Goal: Check status: Check status

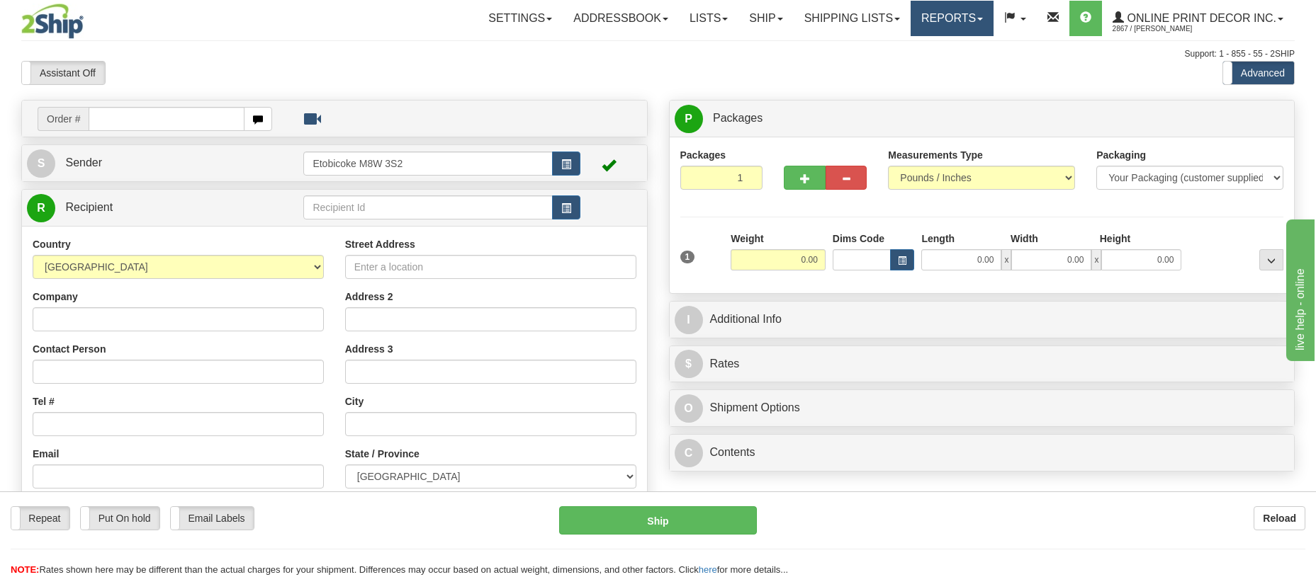
click at [948, 15] on link "Reports" at bounding box center [951, 18] width 83 height 35
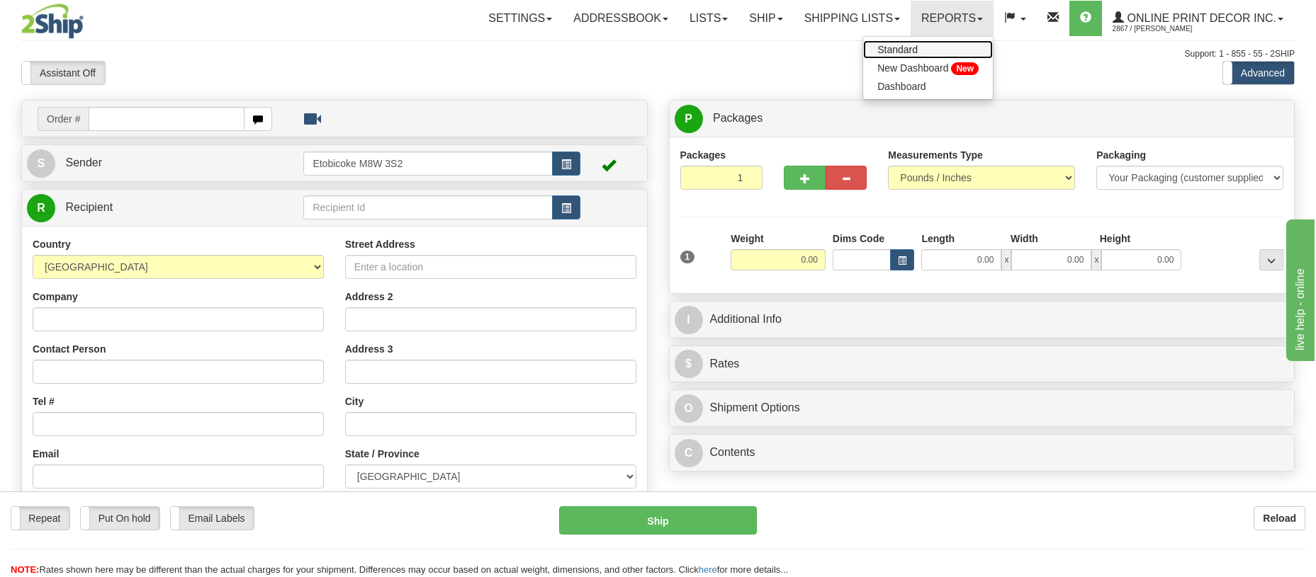
click at [917, 47] on span "Standard" at bounding box center [897, 49] width 40 height 11
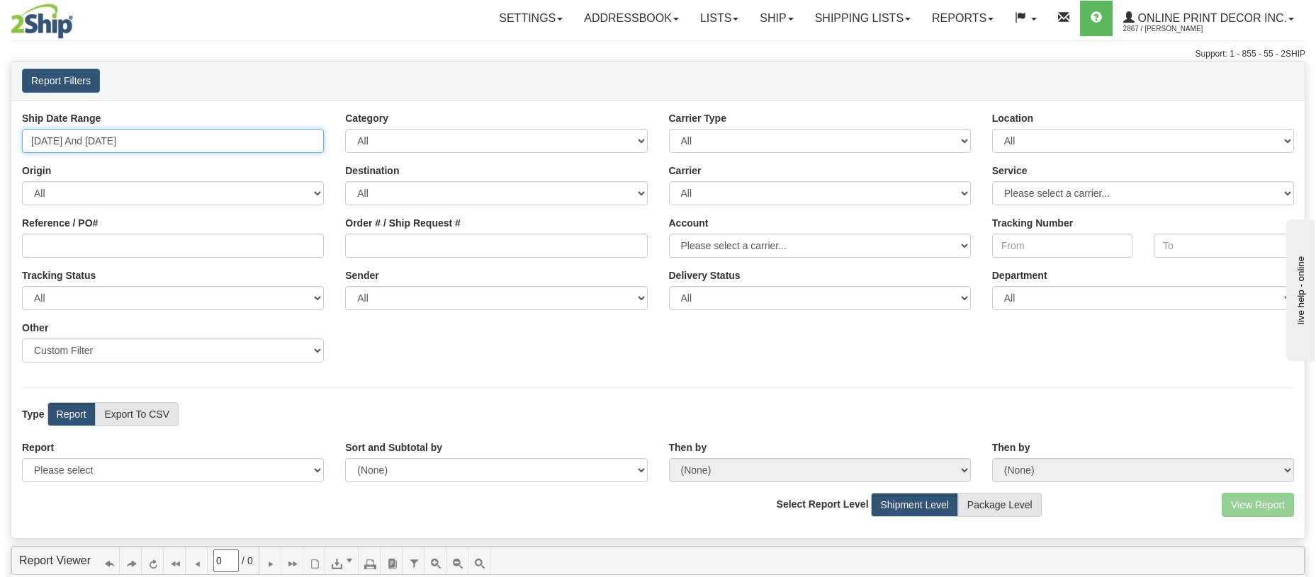
click at [241, 136] on input "09/03/2025 And 09/09/2025" at bounding box center [173, 141] width 302 height 24
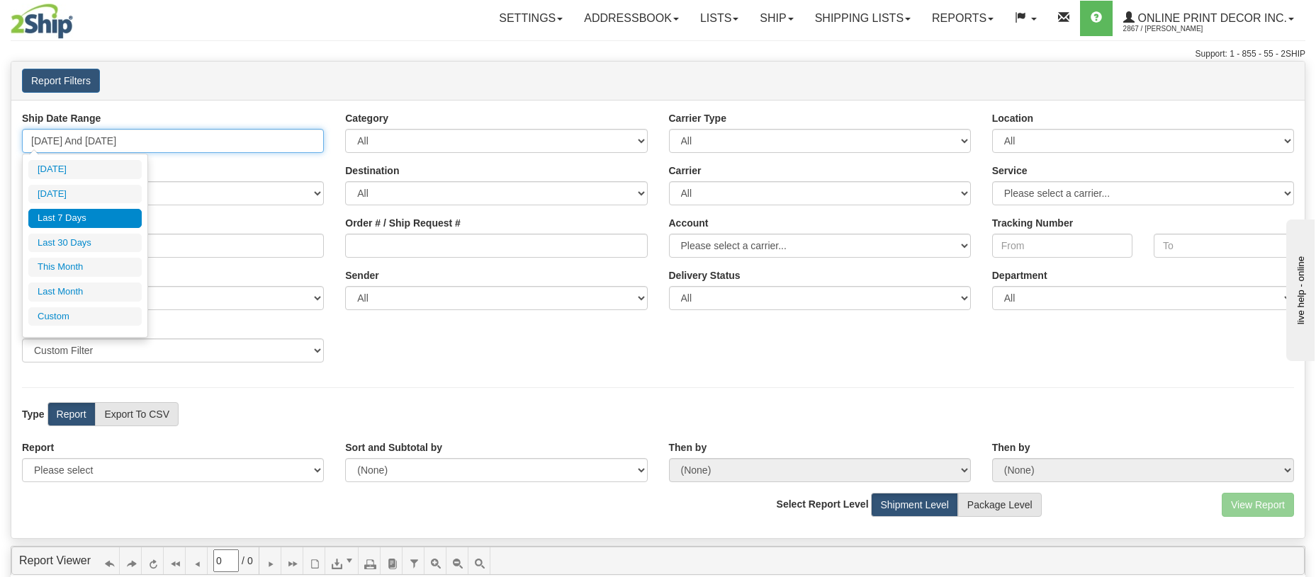
type input "09/03/2025"
type input "[DATE]"
type input "08/01/2025"
type input "08/31/2025"
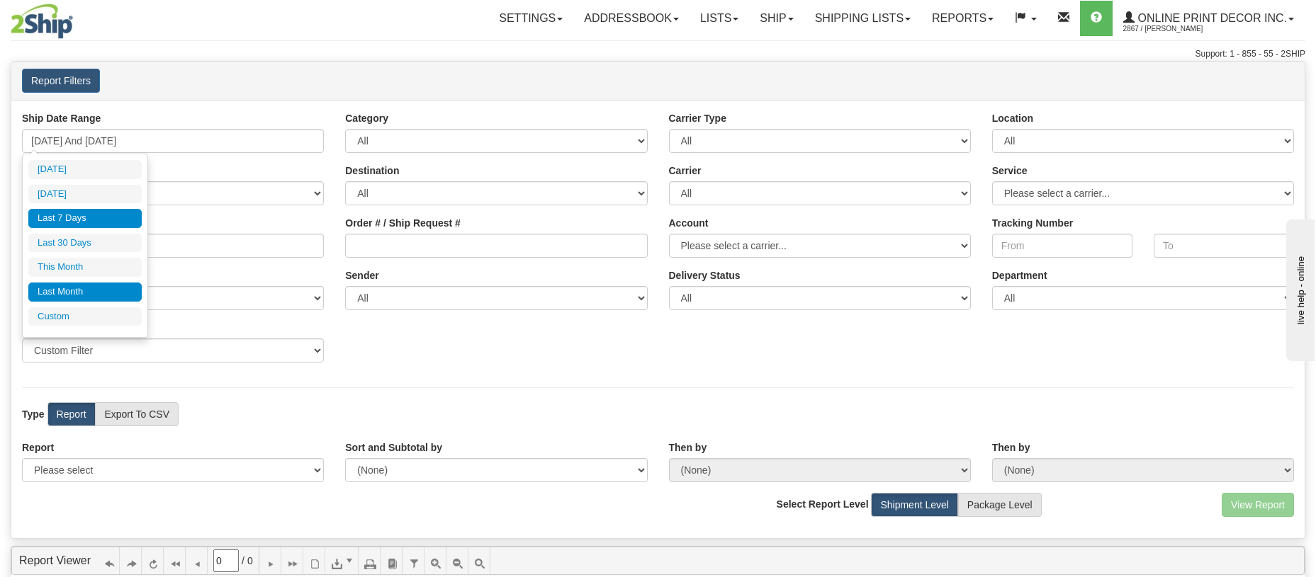
click at [65, 290] on li "Last Month" at bounding box center [84, 292] width 113 height 19
type input "08/01/2025 And 08/31/2025"
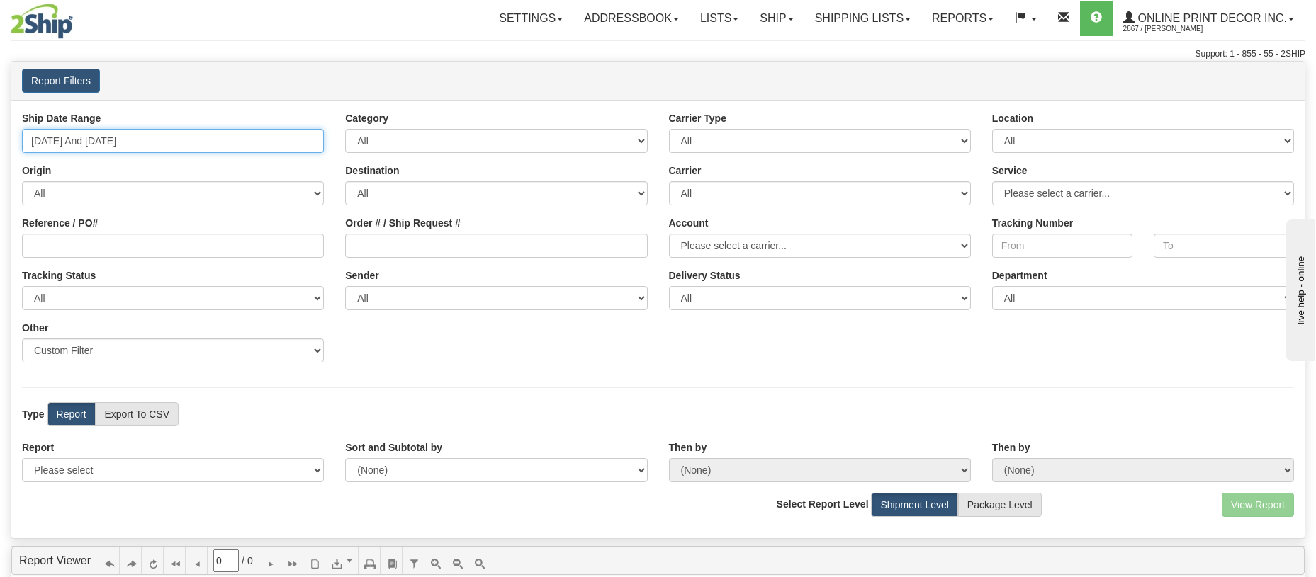
click at [69, 137] on input "08/01/2025 And 08/31/2025" at bounding box center [173, 141] width 302 height 24
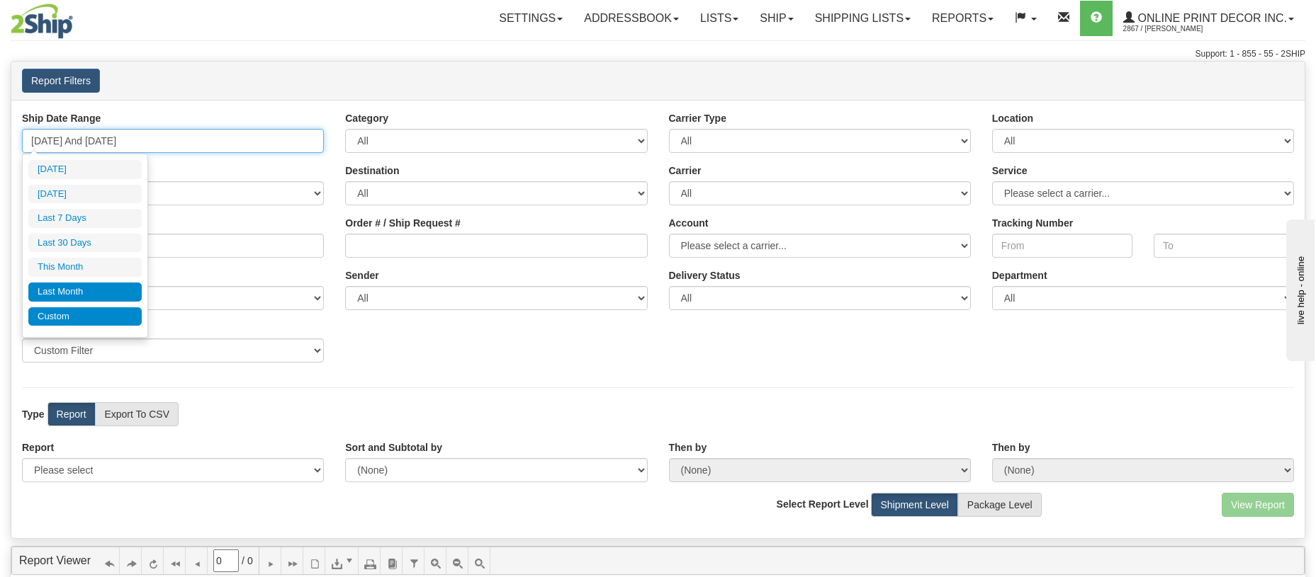
type input "[DATE]"
type input "08/01/2025"
type input "08/31/2025"
type input "08/11/2025"
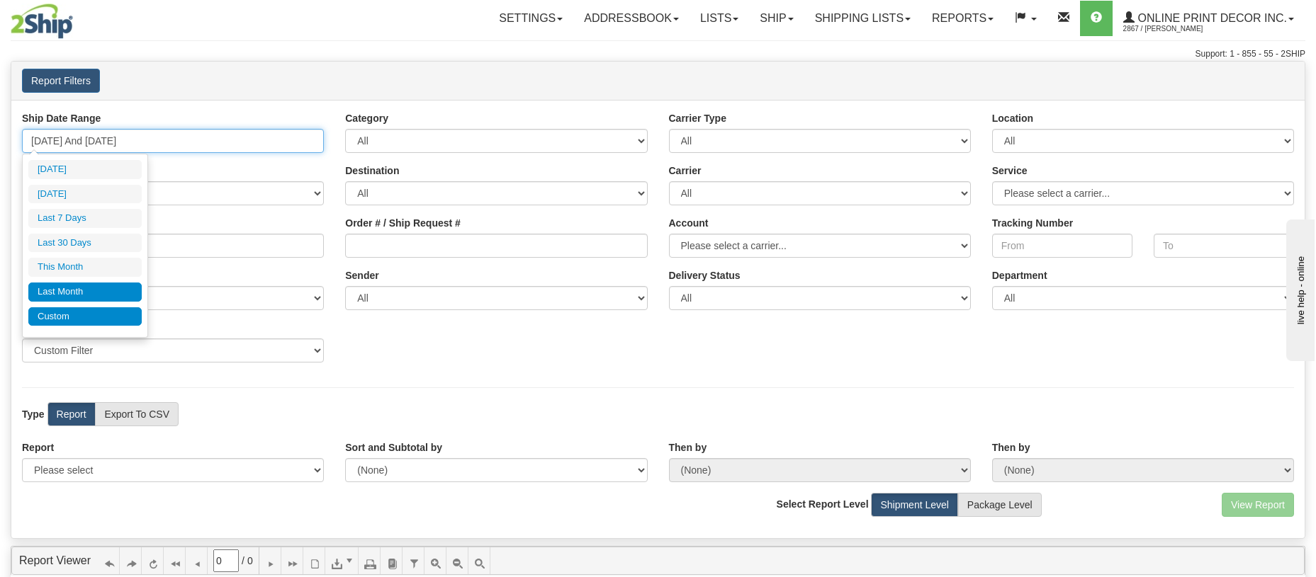
type input "[DATE]"
type input "08/01/2025"
type input "08/31/2025"
click at [55, 318] on li "Custom" at bounding box center [84, 317] width 113 height 19
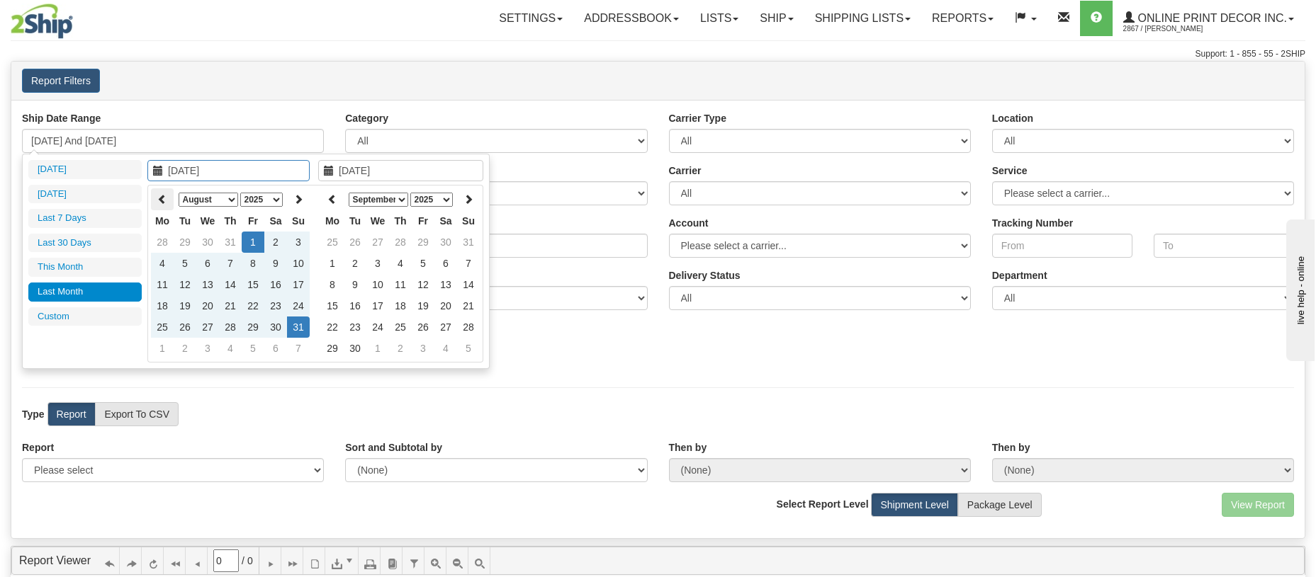
click at [157, 196] on icon at bounding box center [162, 199] width 10 height 10
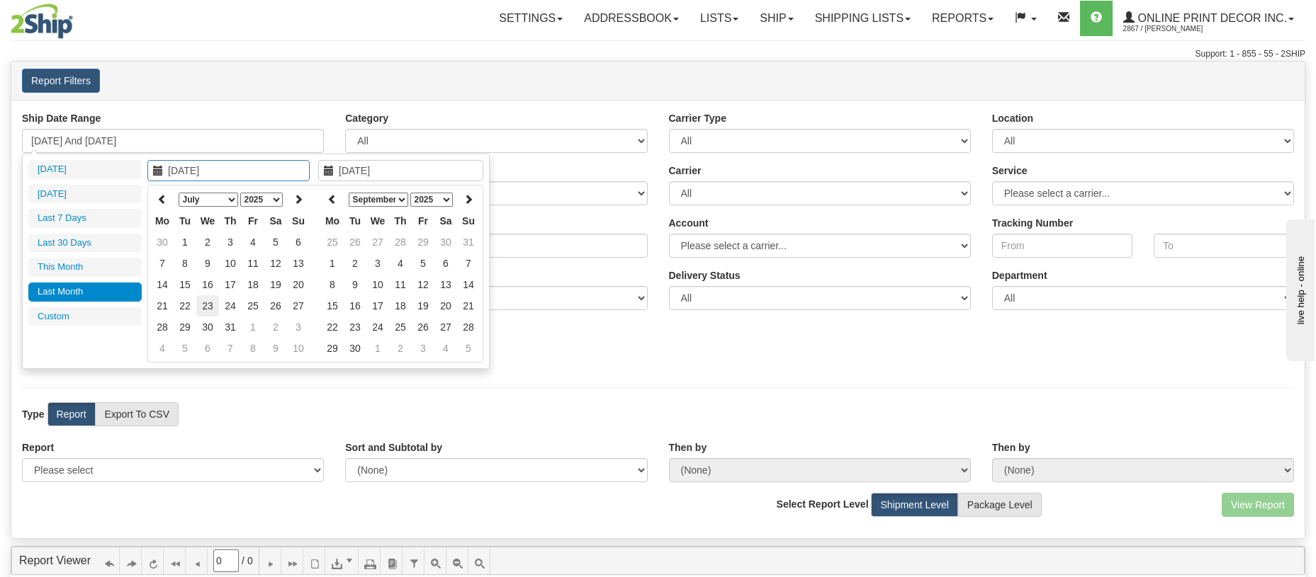
type input "07/23/2025"
click at [209, 306] on td "23" at bounding box center [207, 305] width 23 height 21
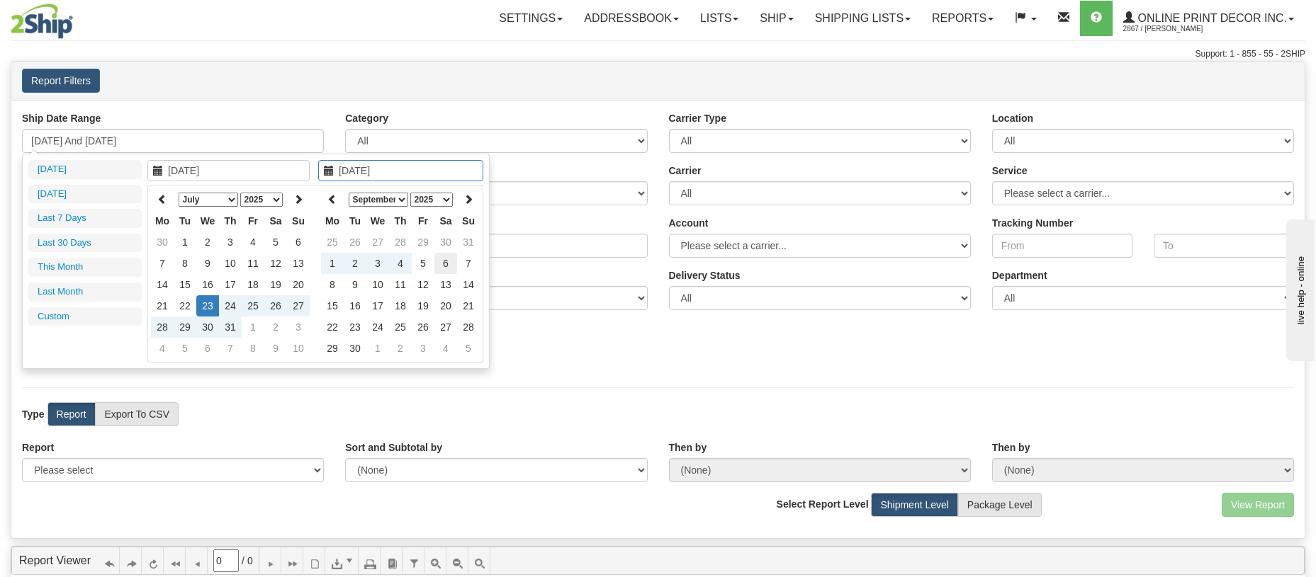
type input "09/06/2025"
click at [442, 267] on td "6" at bounding box center [445, 263] width 23 height 21
type input "07/23/2025 And 09/06/2025"
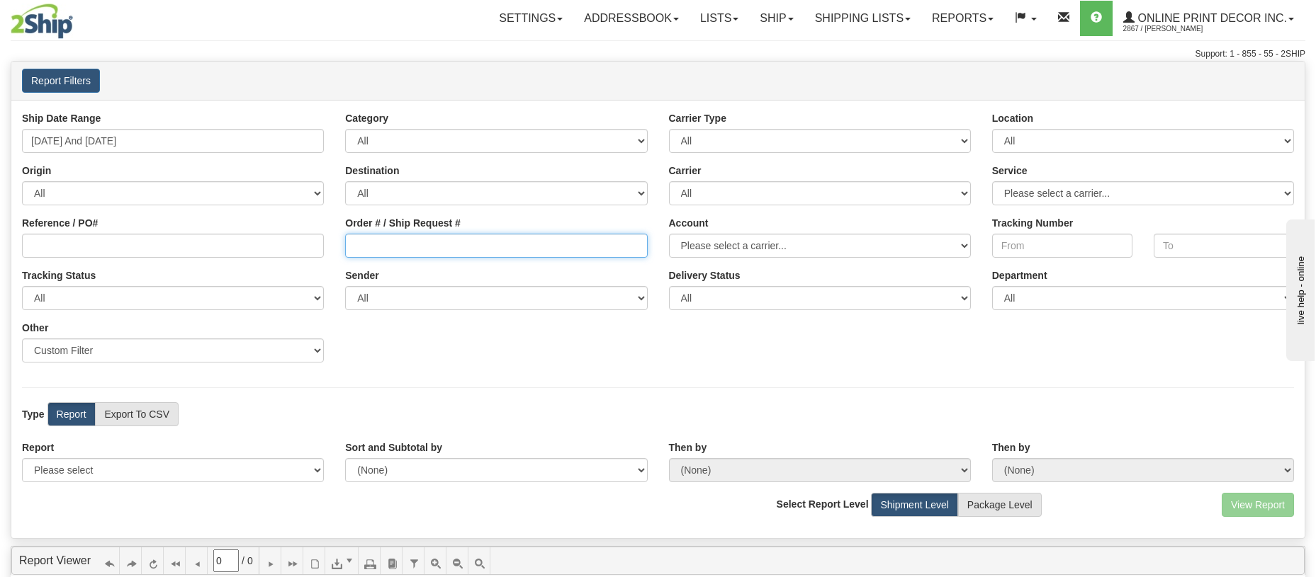
click at [394, 244] on input "Order # / Ship Request #" at bounding box center [496, 246] width 302 height 24
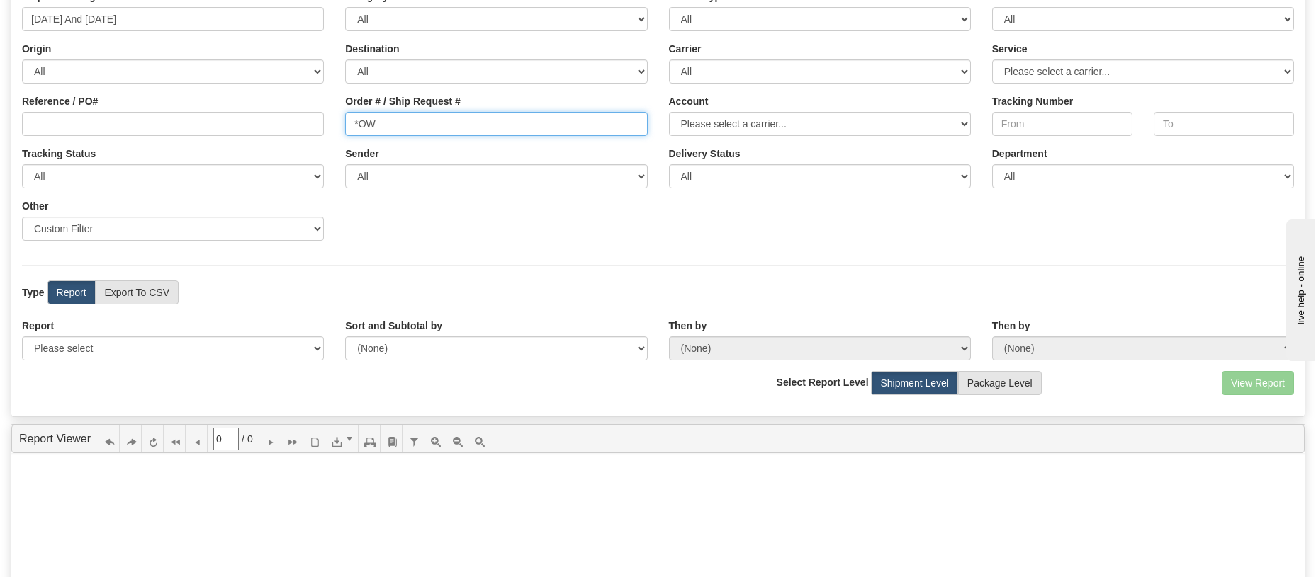
scroll to position [123, 0]
type input "*OW"
click at [149, 343] on select "Please select 1 Line Shipment Report Address Detail Basic Shipment Overview Can…" at bounding box center [173, 348] width 302 height 24
select select "Users\Basic Shipment Overview.trdx"
click at [22, 336] on select "Please select 1 Line Shipment Report Address Detail Basic Shipment Overview Can…" at bounding box center [173, 348] width 302 height 24
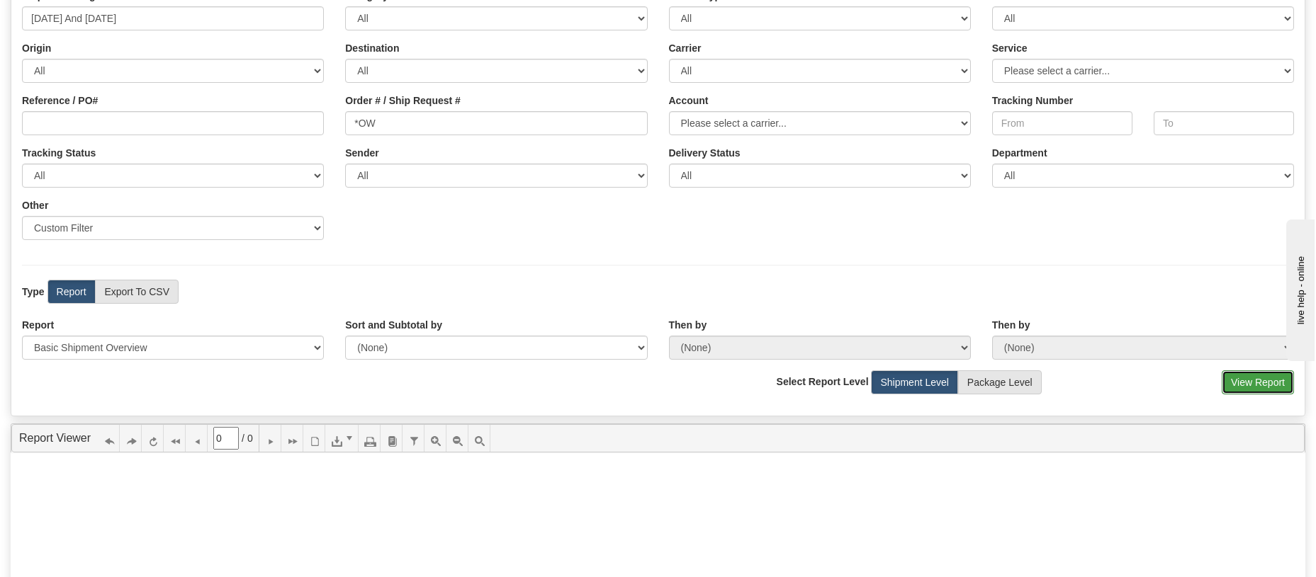
click at [1258, 382] on button "View Report" at bounding box center [1257, 383] width 72 height 24
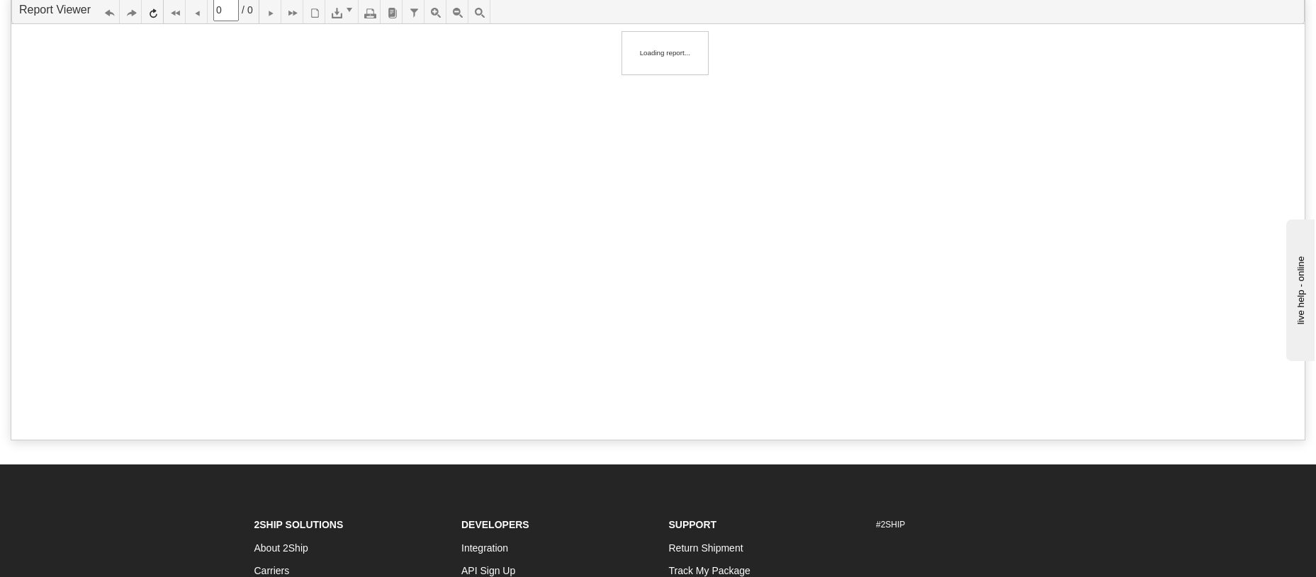
scroll to position [0, 0]
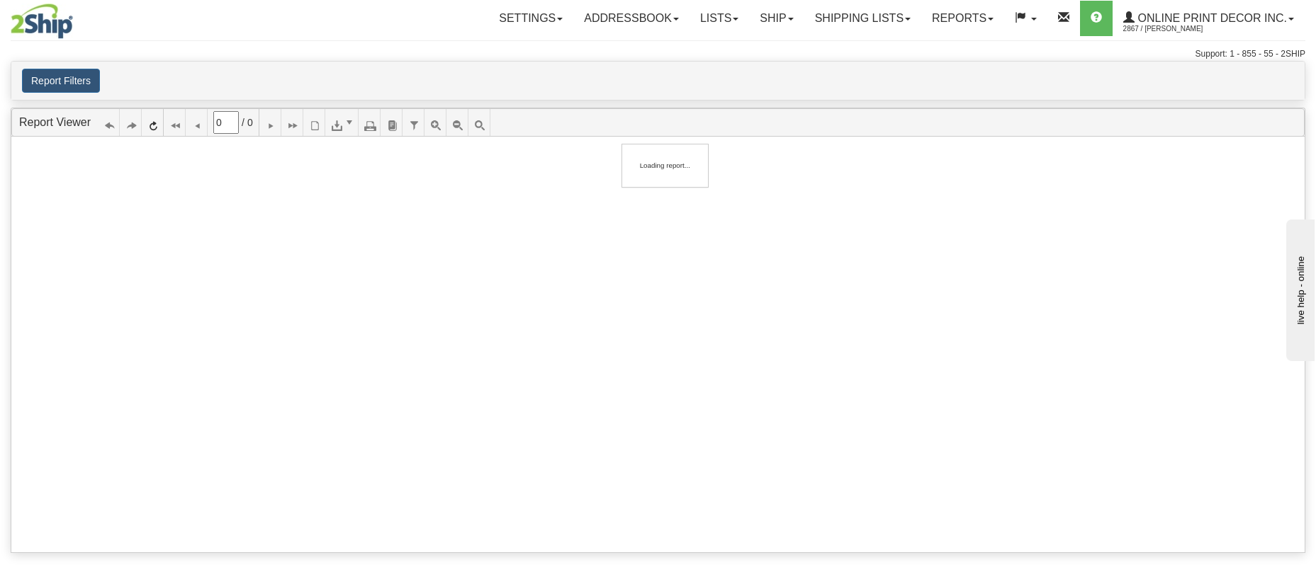
type input "1"
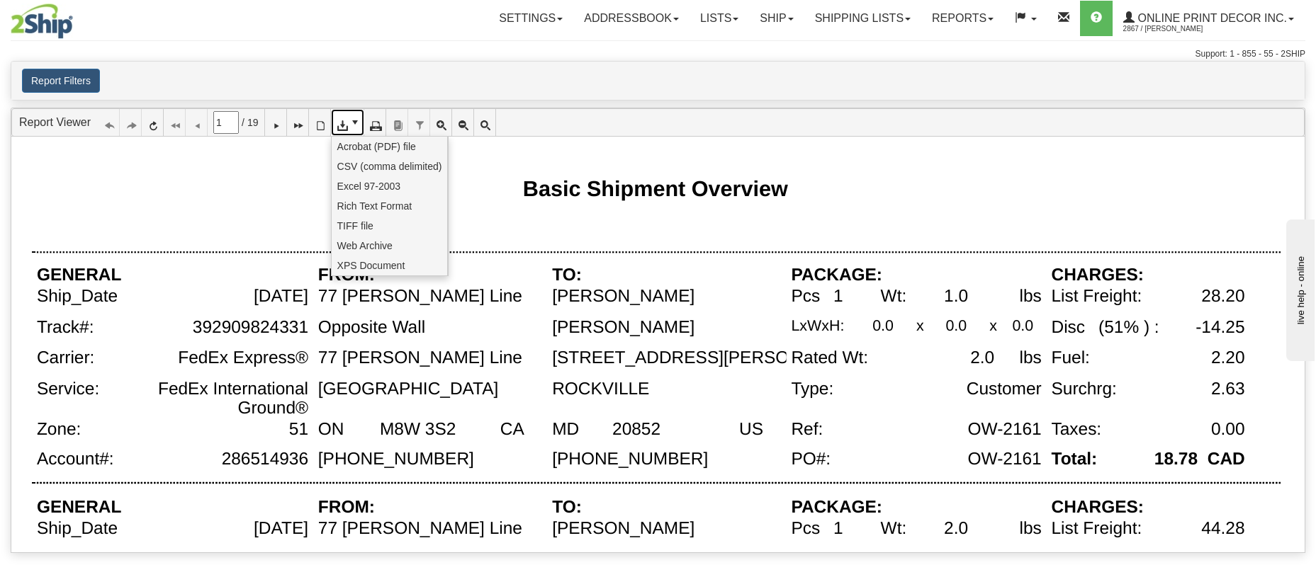
click at [361, 117] on span at bounding box center [354, 122] width 11 height 11
click at [373, 165] on span "CSV (comma delimited)" at bounding box center [389, 166] width 105 height 14
